Goal: Check status: Check status

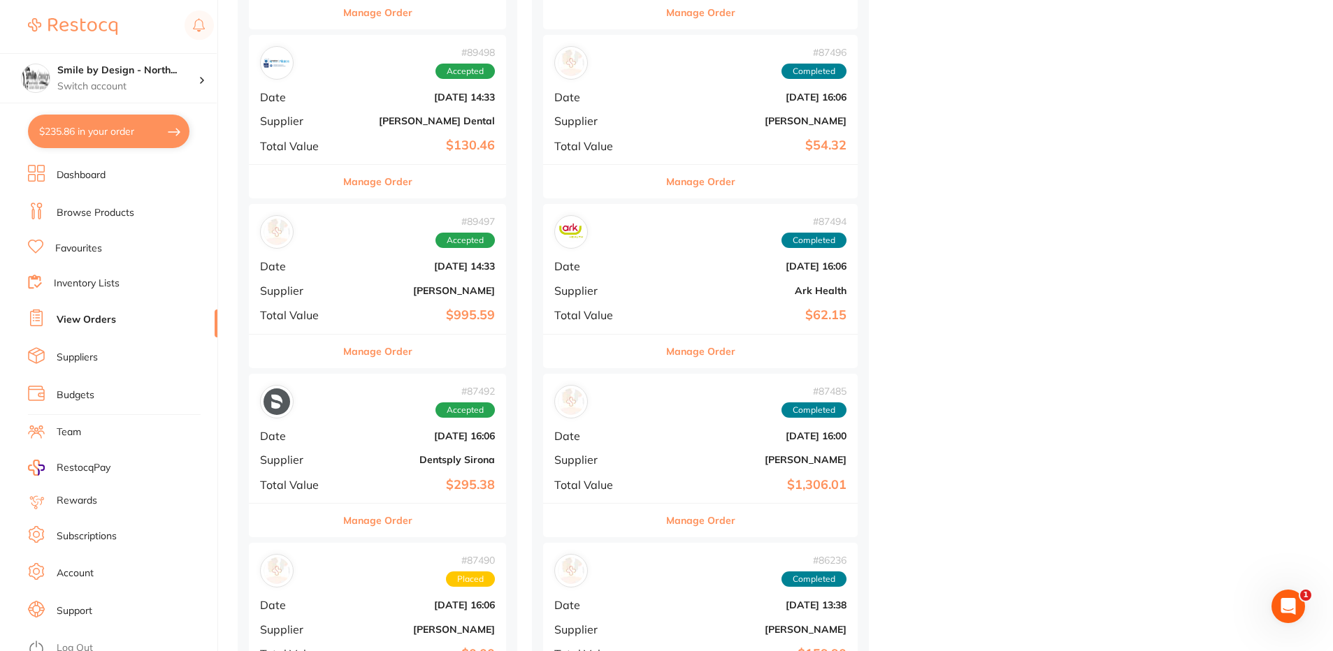
click at [359, 124] on b "[PERSON_NAME] Dental" at bounding box center [420, 120] width 149 height 11
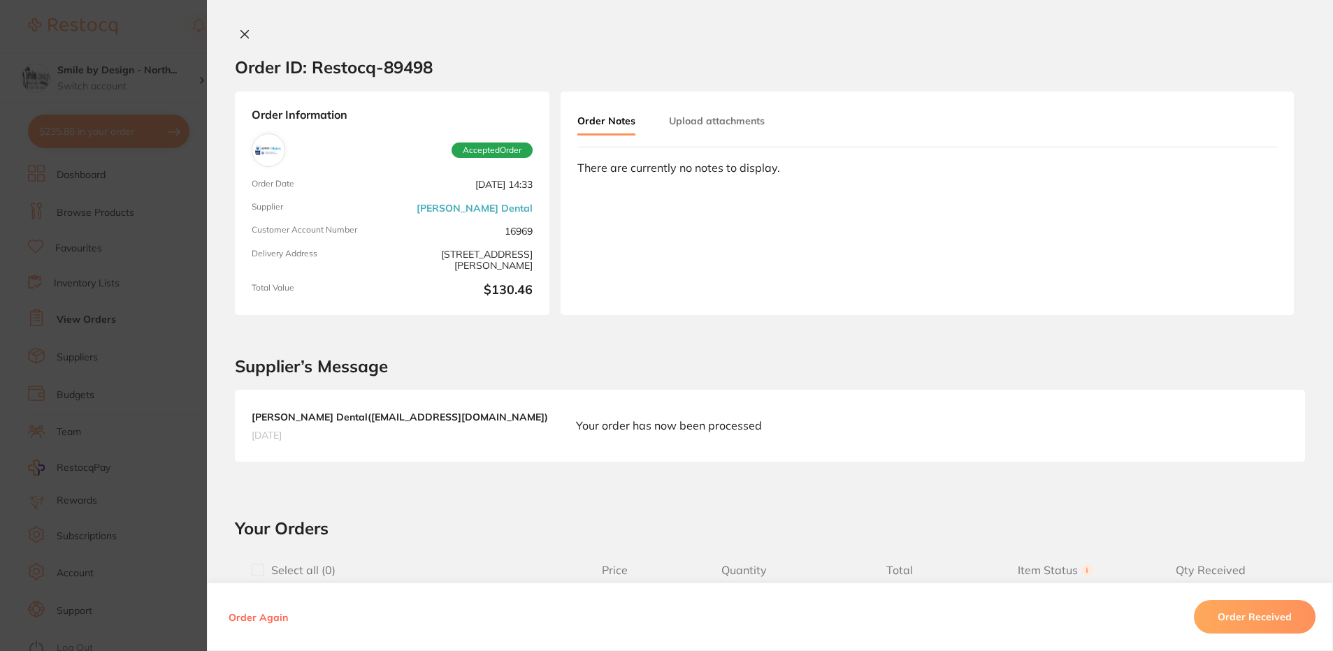
click at [117, 372] on section "Order ID: Restocq- 89498 Order Information Accepted Order Order Date [DATE] 14:…" at bounding box center [666, 325] width 1333 height 651
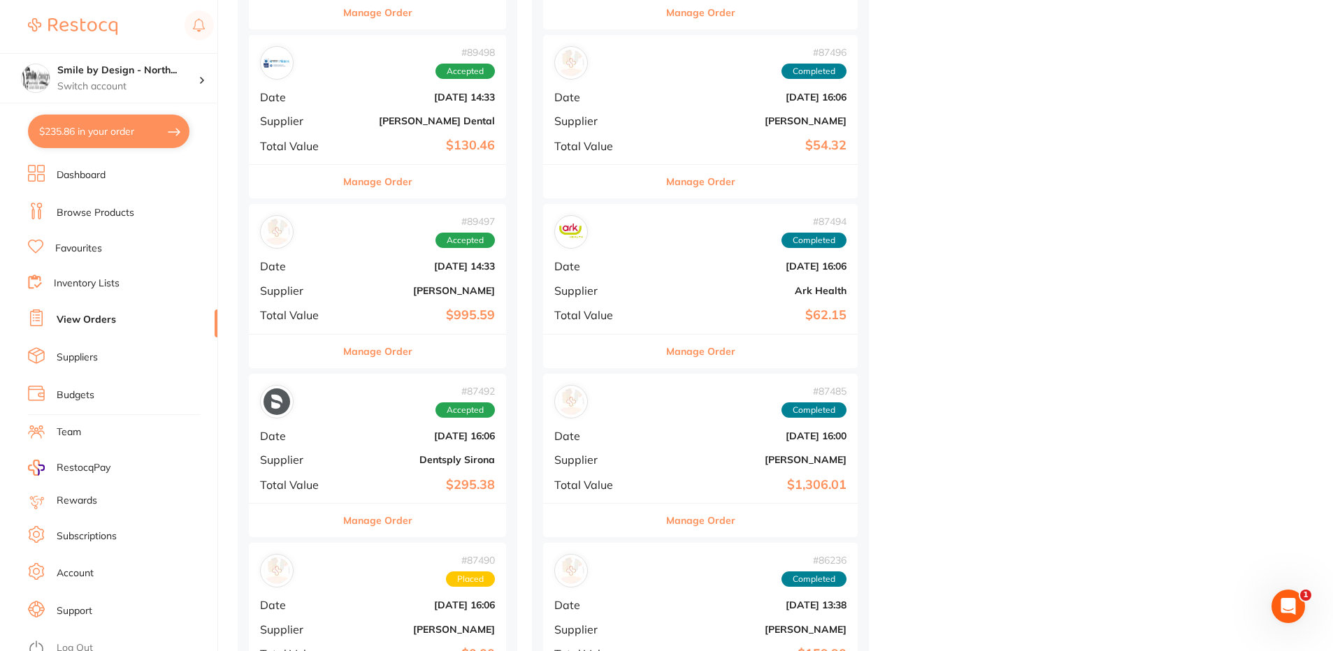
click at [387, 289] on b "[PERSON_NAME]" at bounding box center [420, 290] width 149 height 11
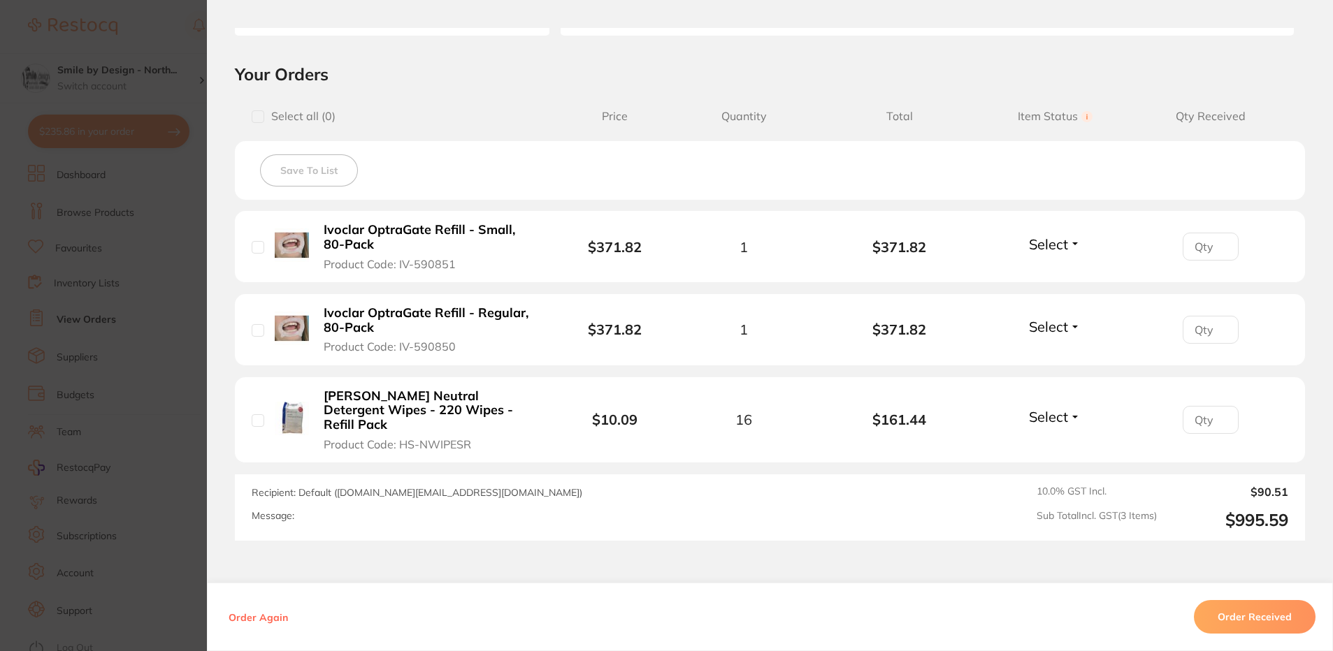
scroll to position [210, 0]
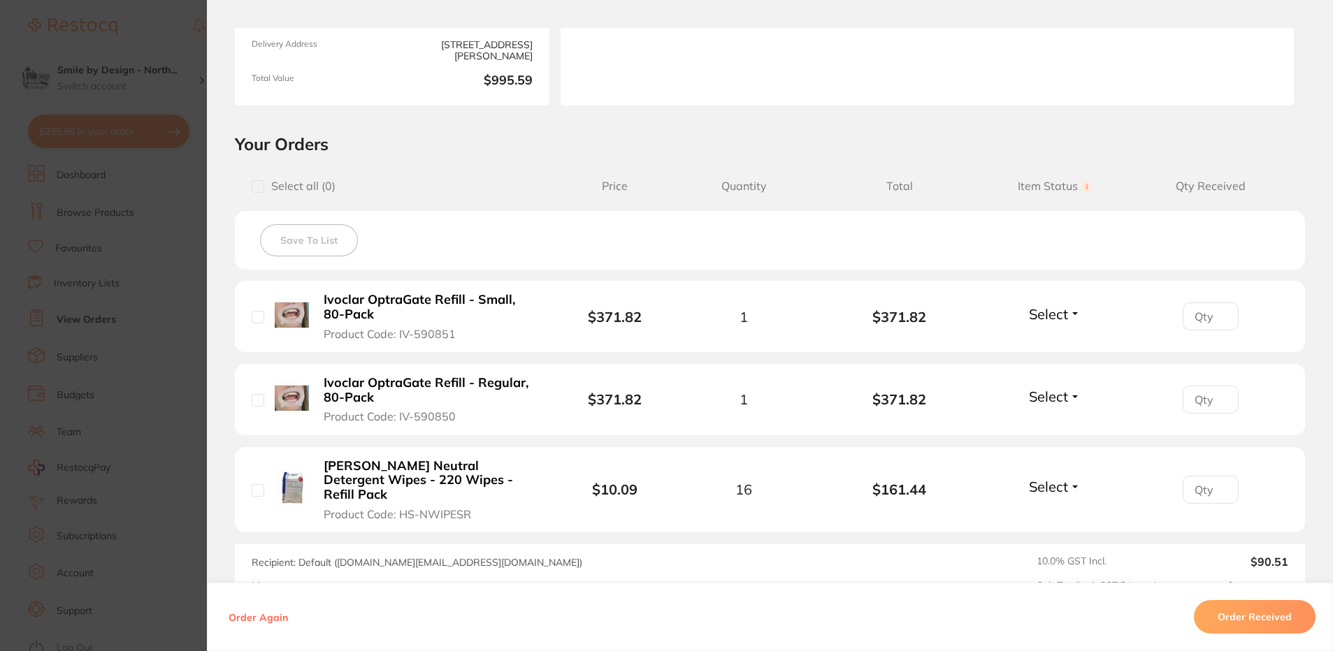
click at [97, 300] on section "Order ID: Restocq- 89497 Order Information Accepted Order Order Date [DATE] 14:…" at bounding box center [666, 325] width 1333 height 651
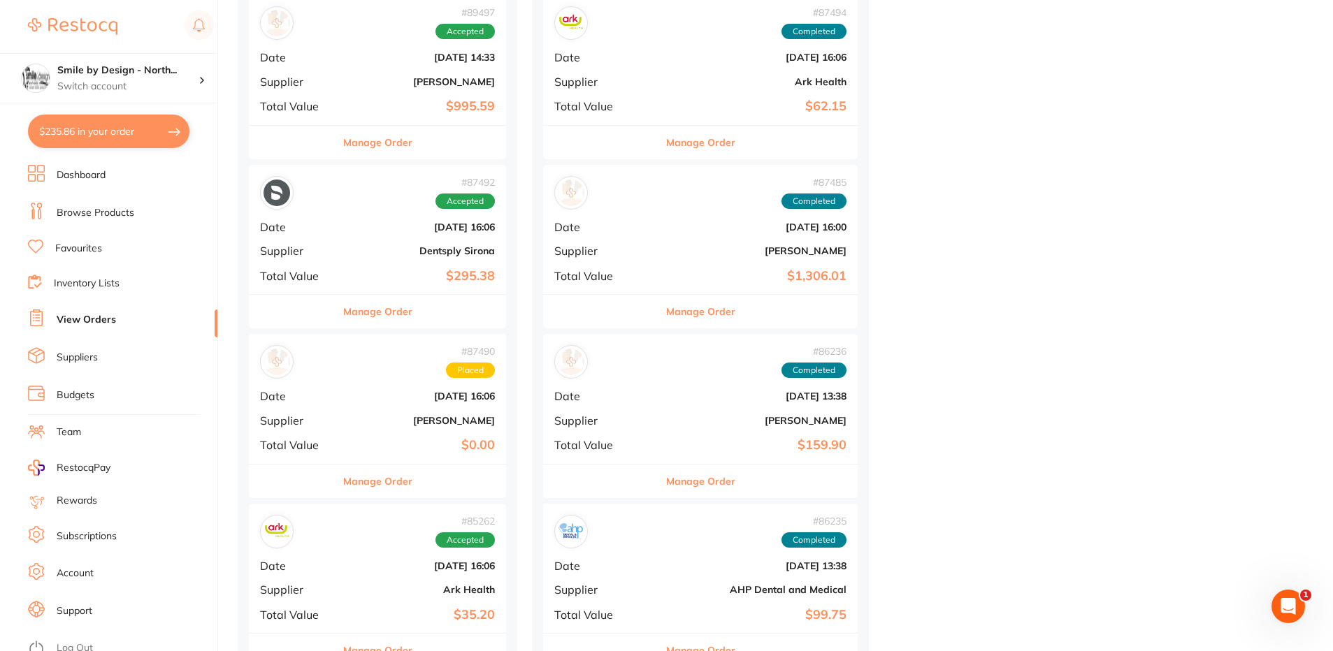
scroll to position [1048, 0]
click at [404, 261] on div "# 87492 Accepted Date [DATE] 16:06 Supplier Dentsply Sirona Total Value $295.38" at bounding box center [377, 228] width 257 height 129
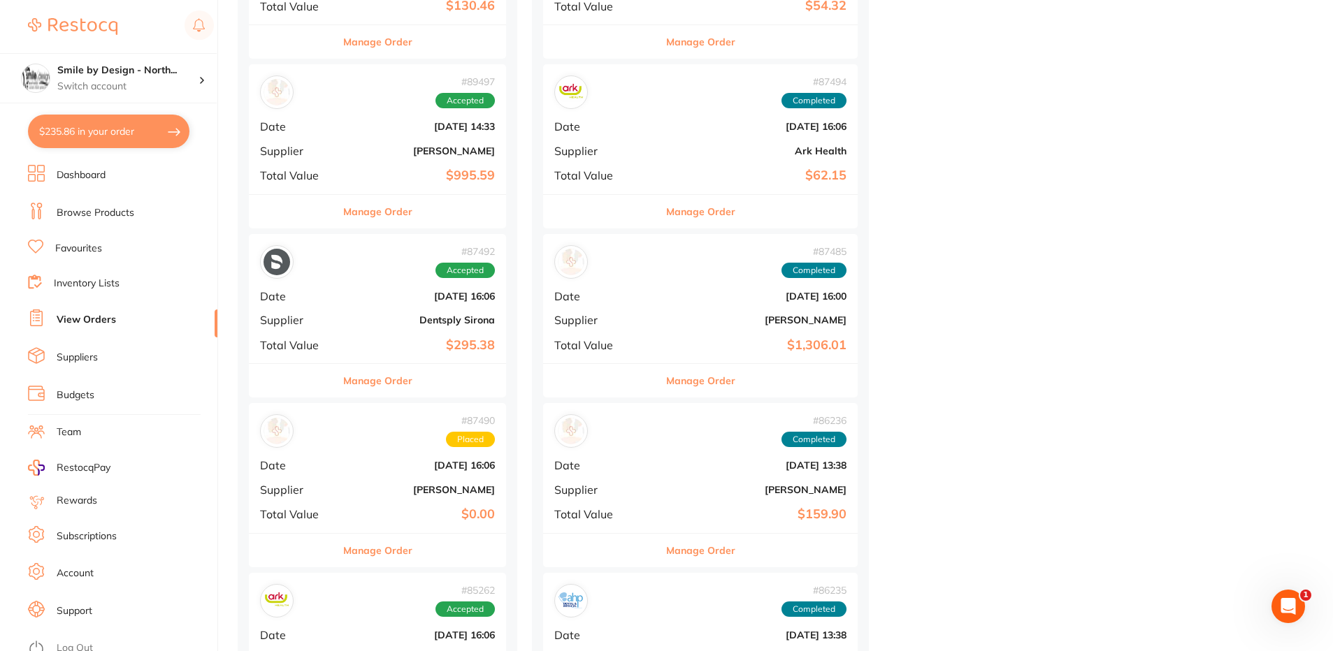
click at [129, 138] on button "$235.86 in your order" at bounding box center [108, 132] width 161 height 34
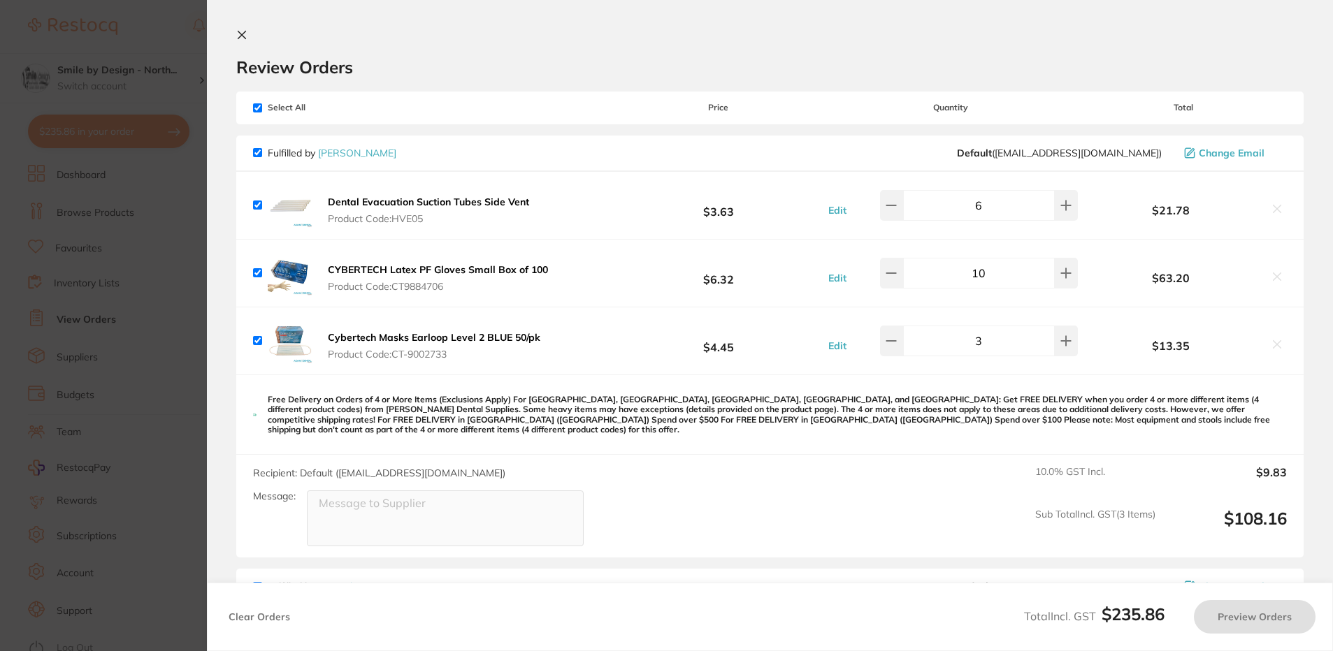
checkbox input "true"
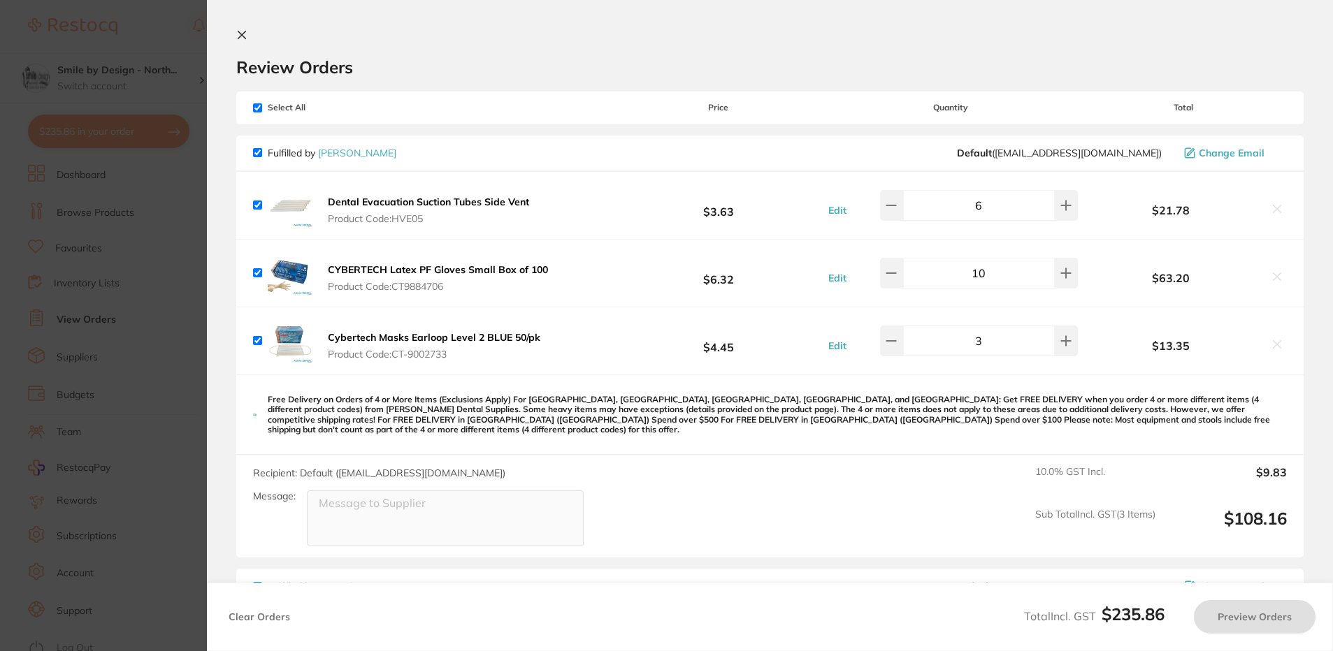
checkbox input "true"
click at [451, 198] on b "Dental Evacuation Suction Tubes Side Vent" at bounding box center [428, 202] width 201 height 13
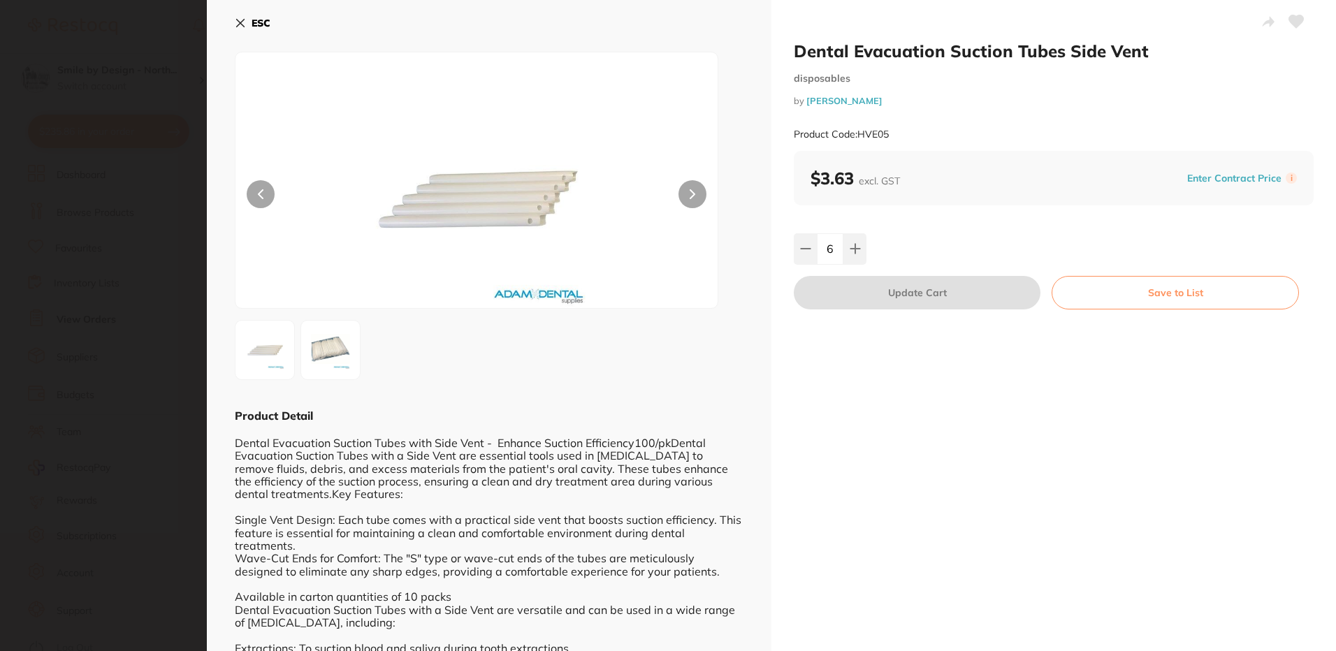
click at [1292, 21] on icon at bounding box center [1296, 21] width 15 height 13
click at [133, 363] on section "Dental Evacuation Suction Tubes Side Vent disposables by [PERSON_NAME] Product …" at bounding box center [668, 325] width 1336 height 651
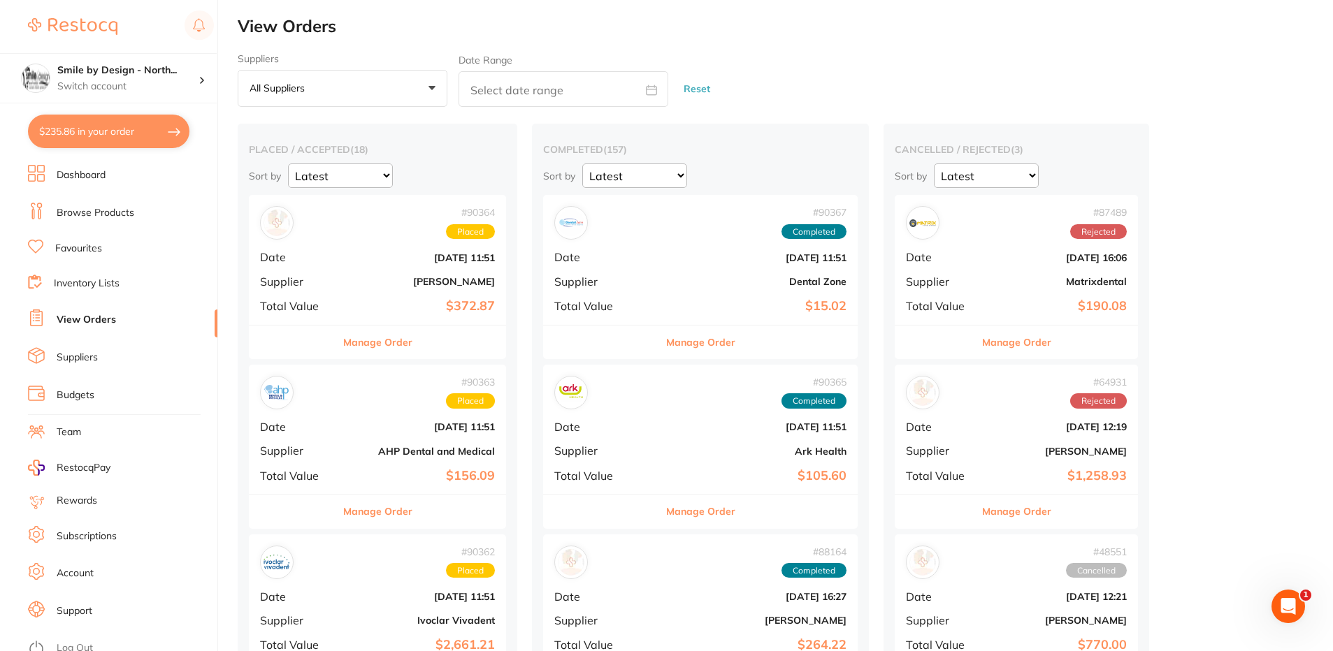
click at [379, 293] on div "# 90364 Placed Date [DATE] 11:51 Supplier [PERSON_NAME] Total Value $372.87" at bounding box center [377, 259] width 257 height 129
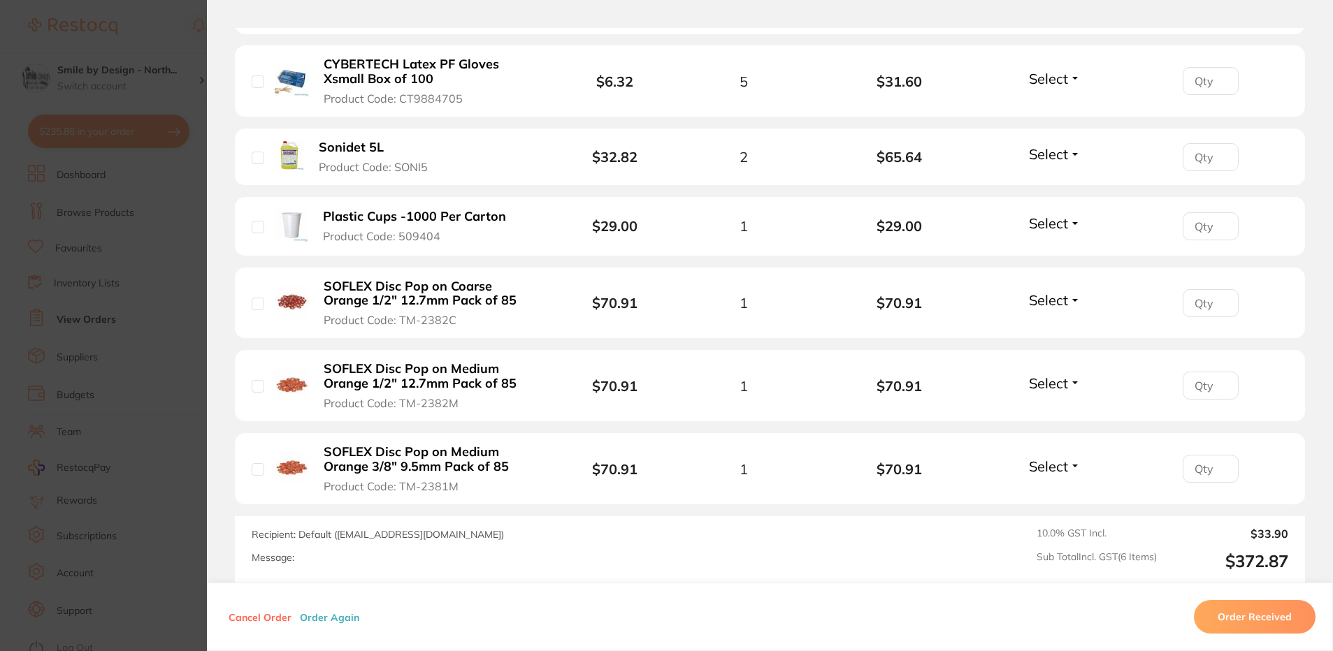
scroll to position [375, 0]
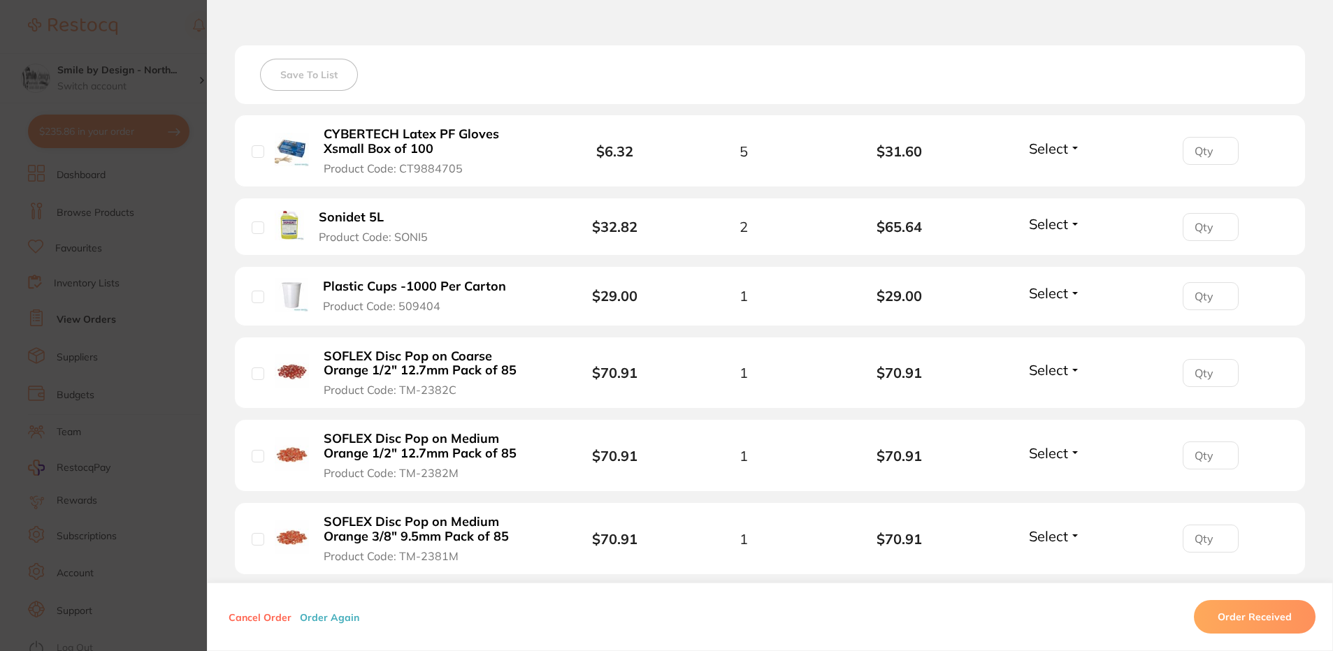
click at [99, 333] on section "Order ID: Restocq- 90364 Order Information Placed Order Order Date [DATE] 11:51…" at bounding box center [666, 325] width 1333 height 651
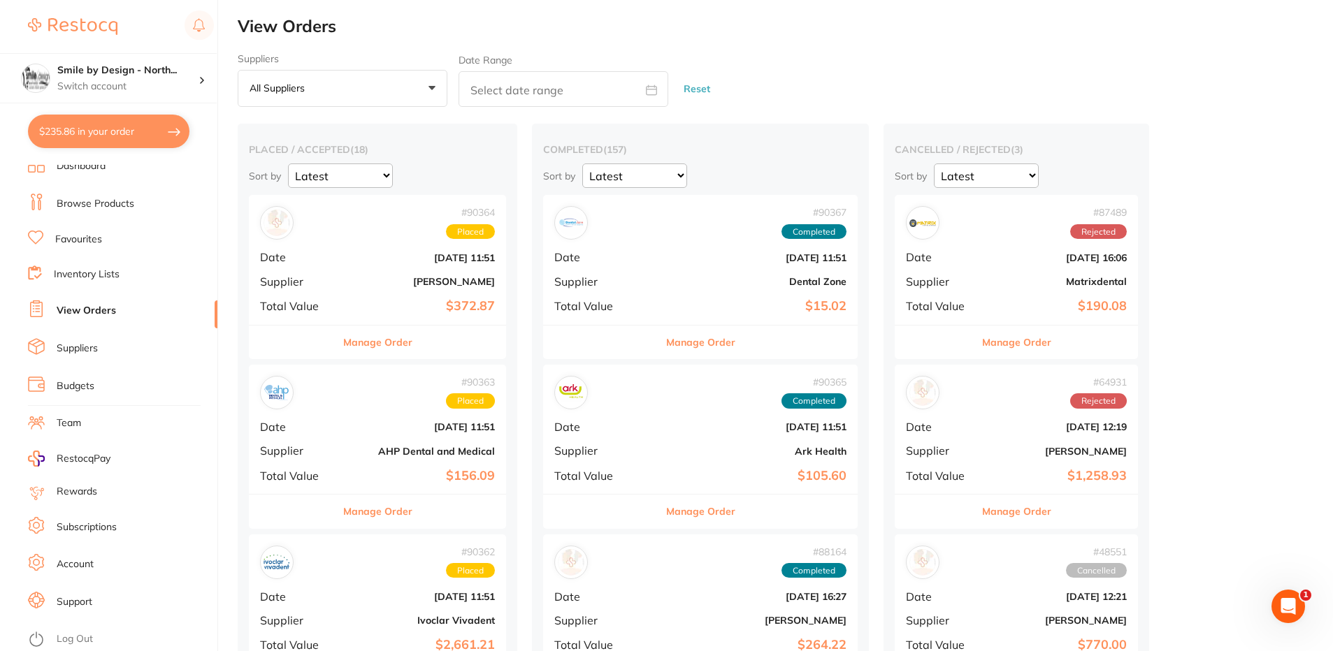
drag, startPoint x: 895, startPoint y: 380, endPoint x: 78, endPoint y: 326, distance: 818.7
click at [906, 381] on div "# 64931 Rejected" at bounding box center [1016, 393] width 221 height 34
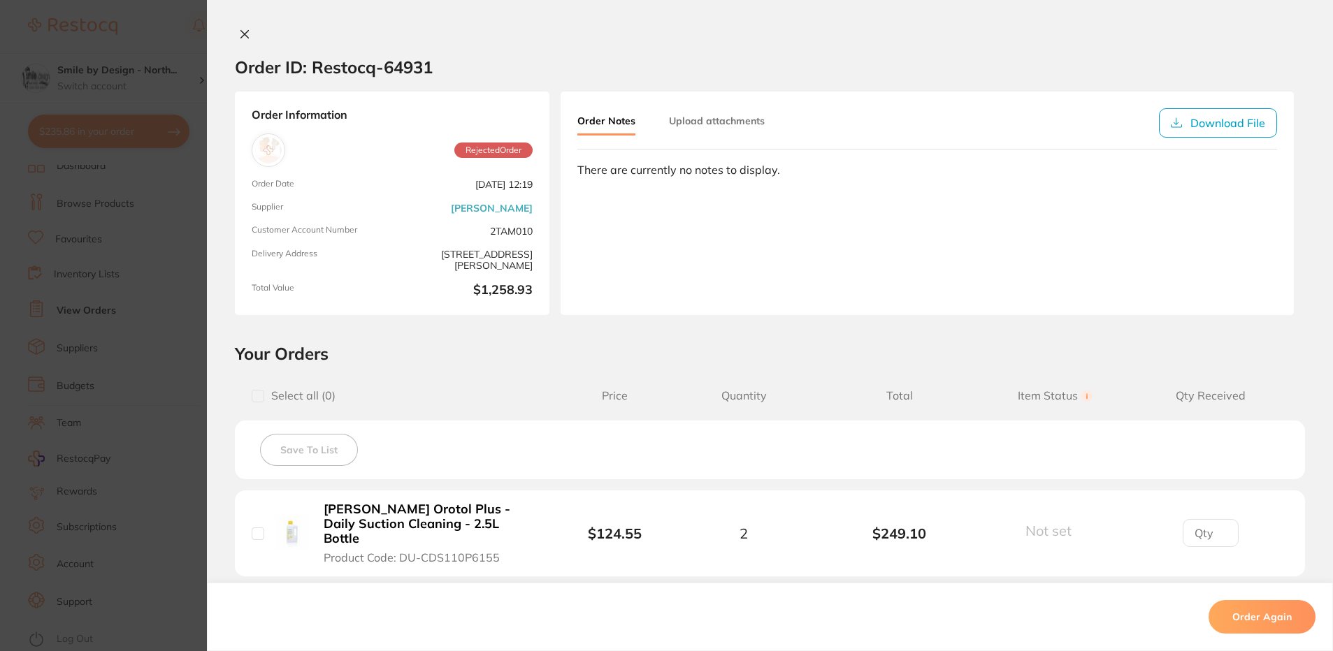
click at [113, 220] on section "Order ID: Restocq- 64931 Order Information Rejected Order Order Date [DATE] 12:…" at bounding box center [666, 325] width 1333 height 651
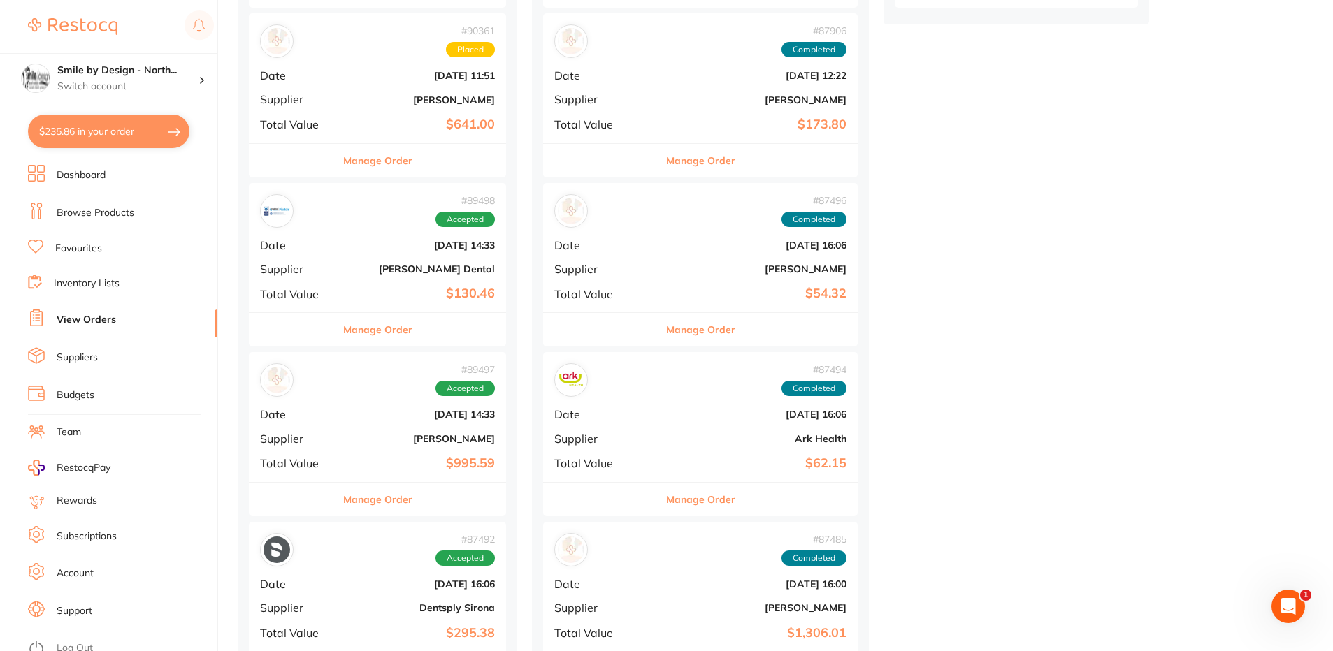
scroll to position [699, 0]
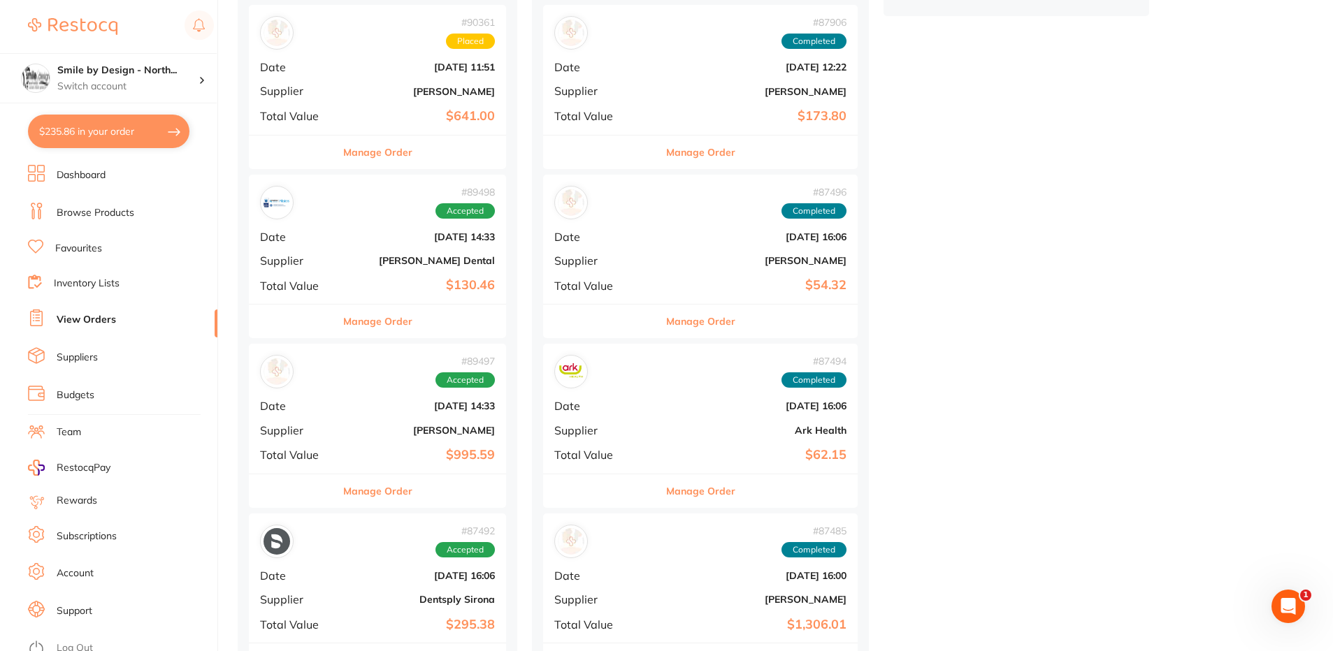
click at [328, 416] on div "# 89497 Accepted Date [DATE] 14:33 Supplier [PERSON_NAME] Total Value $995.59" at bounding box center [377, 408] width 257 height 129
